Goal: Download file/media

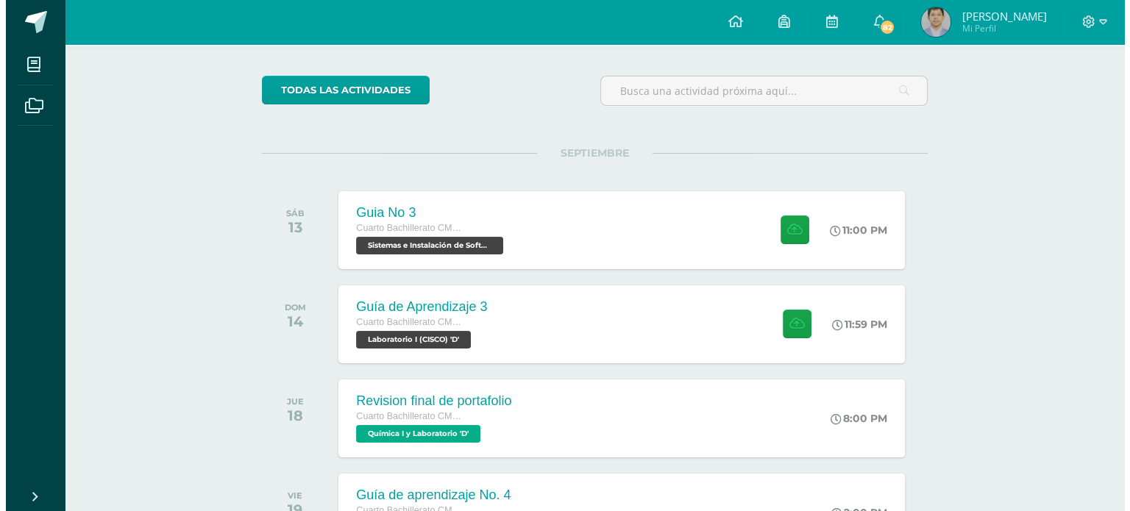
scroll to position [122, 0]
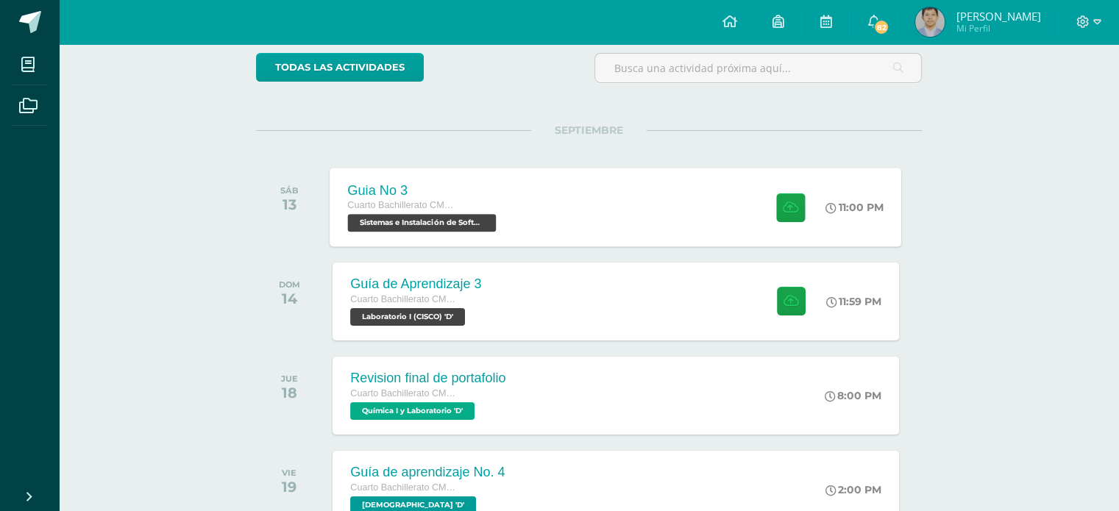
click at [377, 205] on span "Cuarto Bachillerato CMP Bachillerato en CCLL con Orientación en Computación" at bounding box center [404, 205] width 112 height 10
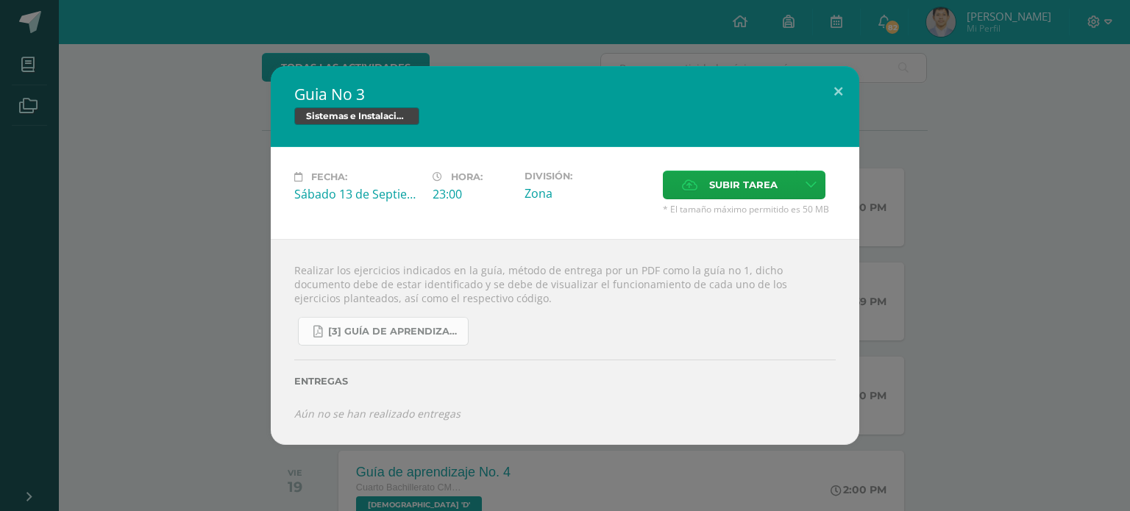
click at [359, 335] on span "[3] Guía de Aprendizaje - Sistemas e Instalación de Software.pdf" at bounding box center [394, 332] width 132 height 12
click at [124, 272] on div "Guia No 3 Sistemas e Instalación de Software (Desarrollo de Software) Fecha: Sá…" at bounding box center [565, 255] width 1118 height 378
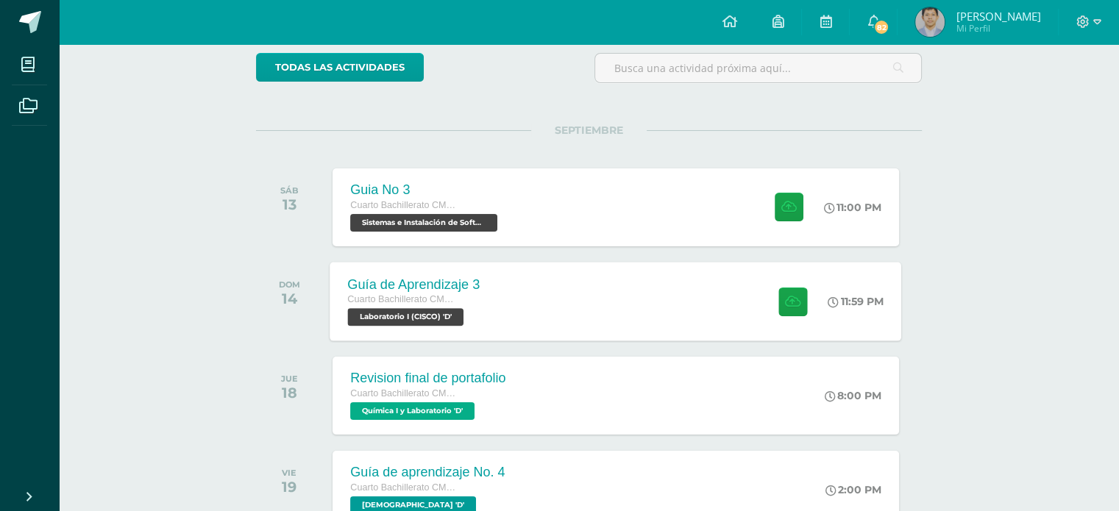
click at [455, 288] on div "Guía de Aprendizaje 3" at bounding box center [414, 284] width 132 height 15
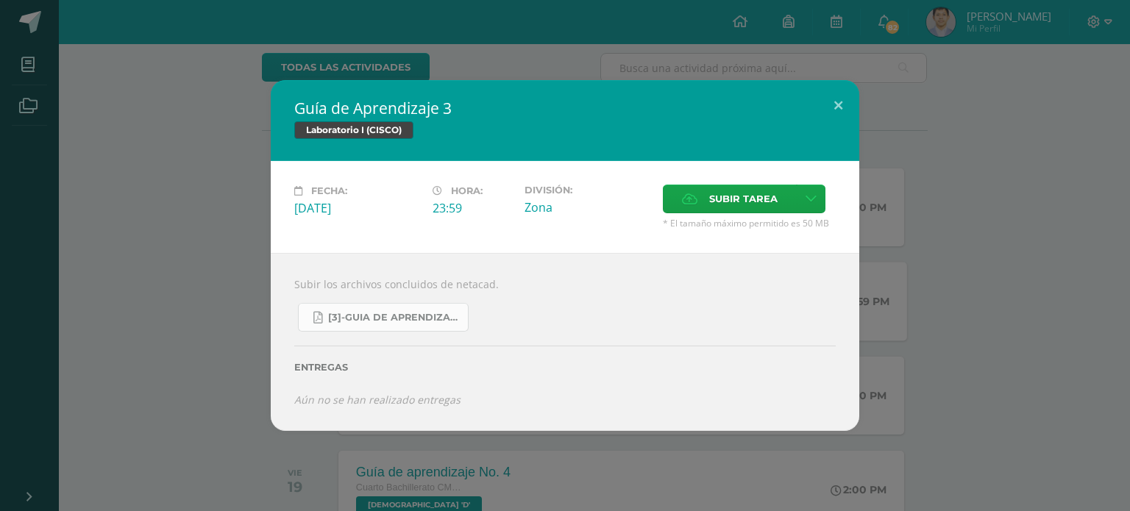
click at [372, 331] on link "[3]-GUIA DE APRENDIZAJE 3 IV BACH CISCO UNIDAD 4.pdf" at bounding box center [383, 317] width 171 height 29
drag, startPoint x: 196, startPoint y: 335, endPoint x: 277, endPoint y: 321, distance: 82.1
click at [200, 330] on div "Guía de Aprendizaje 3 Laboratorio I (CISCO) Fecha: Domingo 14 de Septiembre Hor…" at bounding box center [565, 255] width 1118 height 350
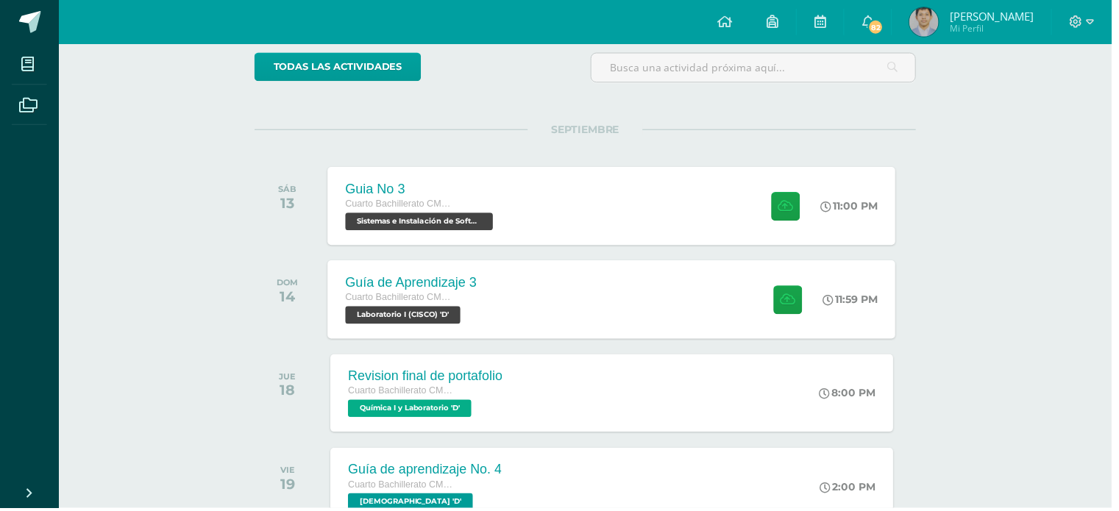
click at [503, 215] on div "Guia No 3 Cuarto Bachillerato CMP Bachillerato en CCLL con Orientación en Compu…" at bounding box center [424, 207] width 188 height 79
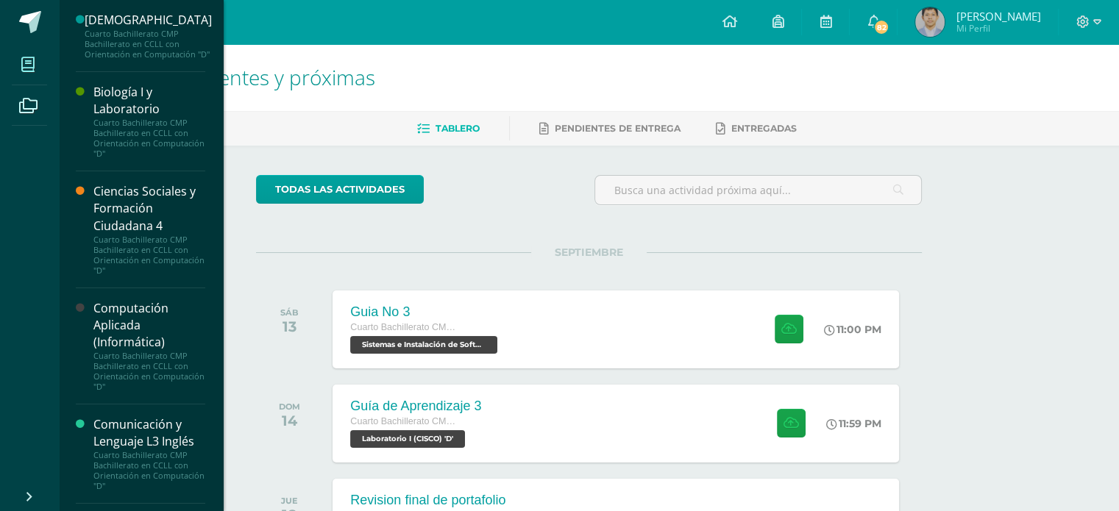
click at [29, 57] on span at bounding box center [28, 64] width 33 height 33
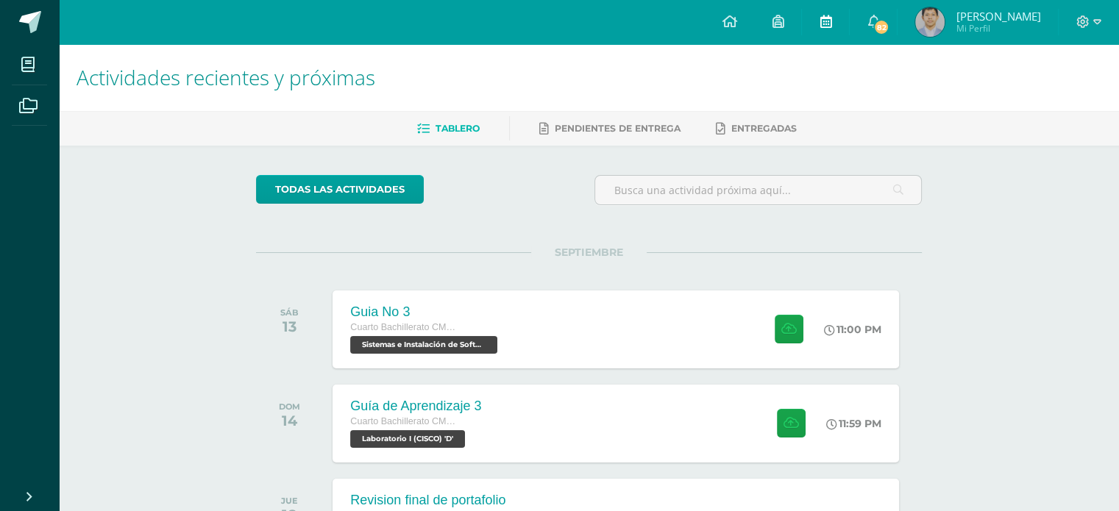
click at [815, 23] on link at bounding box center [825, 22] width 47 height 44
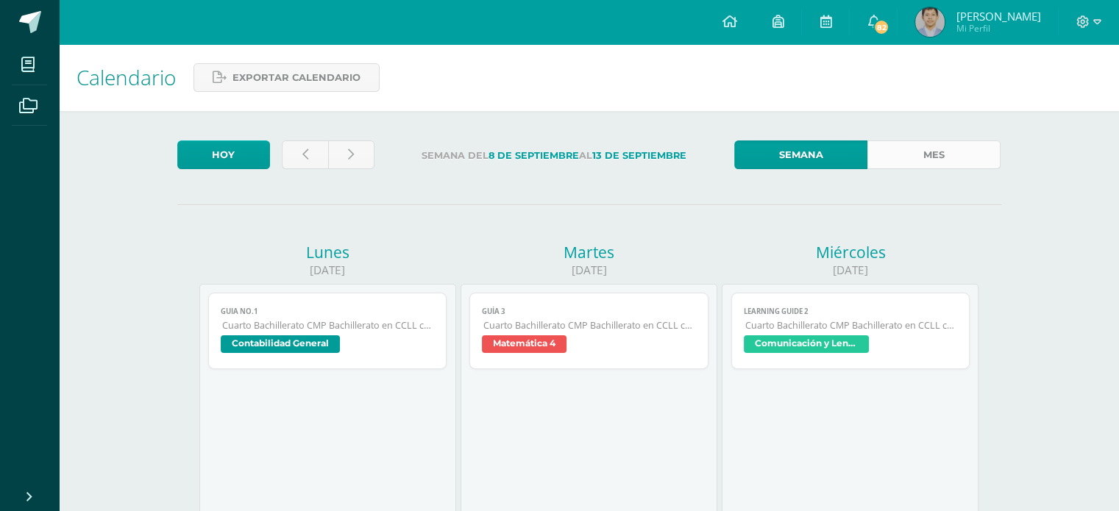
click at [931, 161] on link "Mes" at bounding box center [933, 154] width 133 height 29
